Goal: Navigation & Orientation: Understand site structure

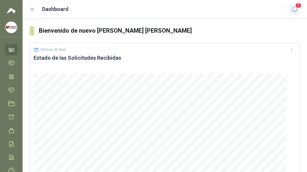
click at [292, 7] on icon "button" at bounding box center [294, 10] width 5 height 6
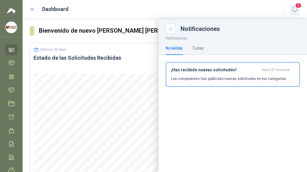
click at [292, 7] on icon "button" at bounding box center [294, 10] width 5 height 6
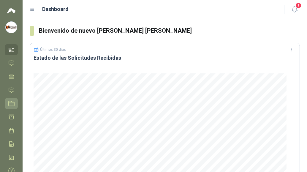
click at [10, 106] on icon at bounding box center [12, 103] width 6 height 5
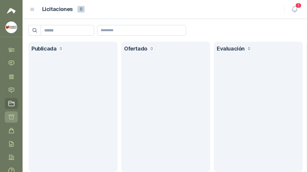
click at [12, 117] on icon at bounding box center [11, 117] width 5 height 4
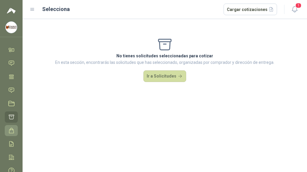
click at [11, 133] on icon at bounding box center [11, 130] width 5 height 5
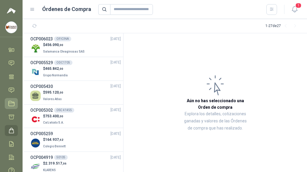
click at [10, 103] on icon at bounding box center [12, 103] width 6 height 5
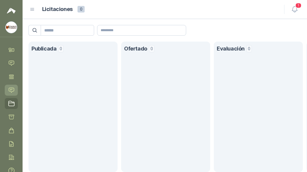
click at [10, 91] on icon at bounding box center [11, 90] width 6 height 6
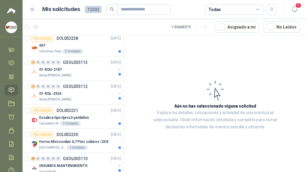
scroll to position [364, 0]
